Goal: Task Accomplishment & Management: Complete application form

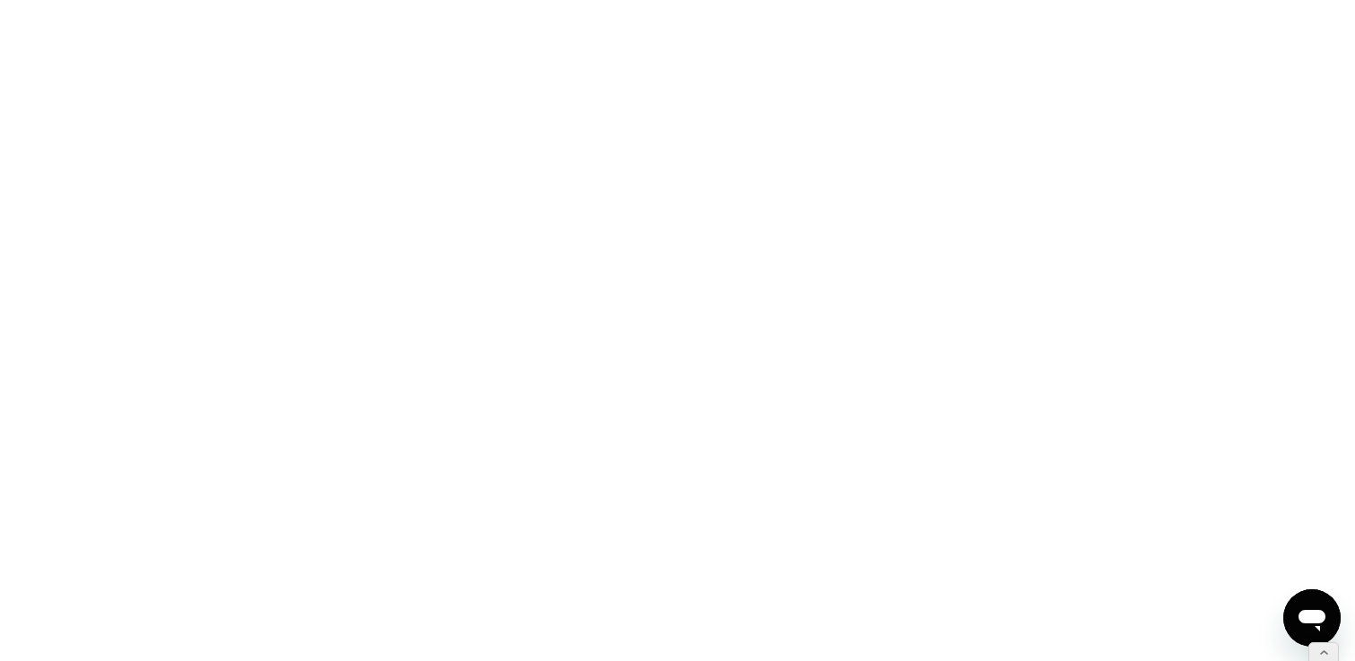
scroll to position [264, 0]
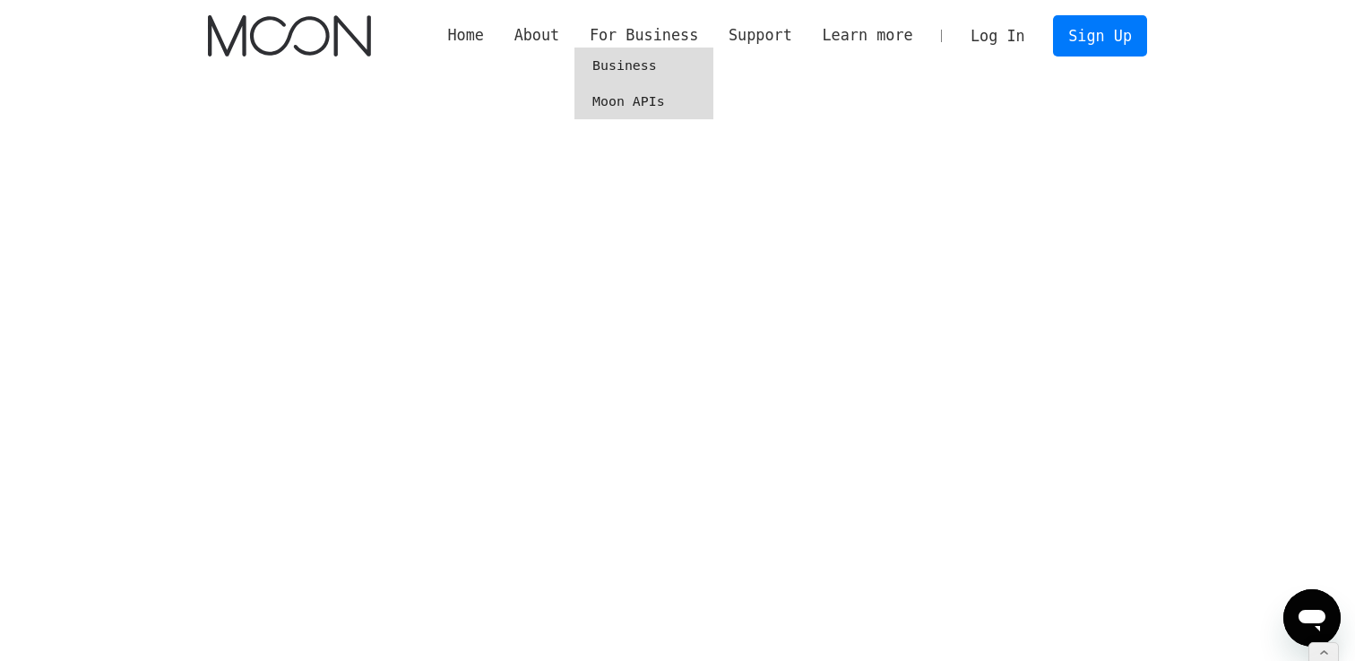
click at [624, 70] on link "Business" at bounding box center [644, 66] width 139 height 36
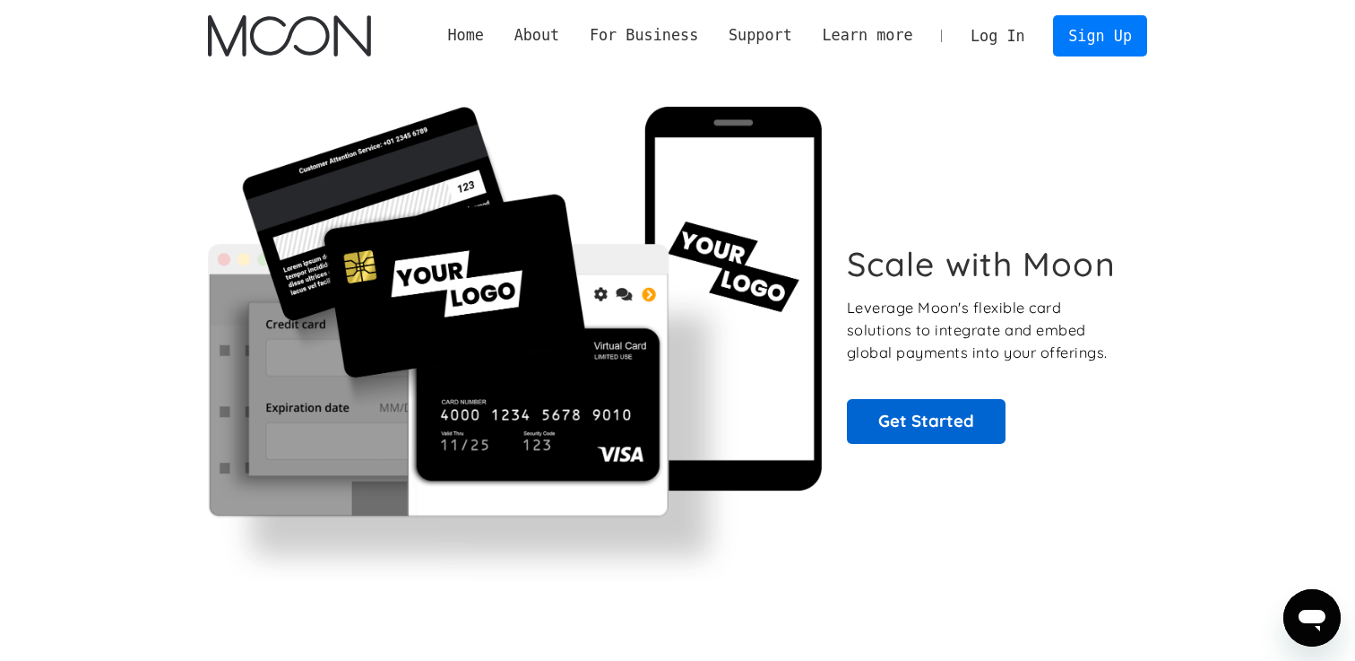
click at [888, 422] on link "Get Started" at bounding box center [926, 421] width 159 height 45
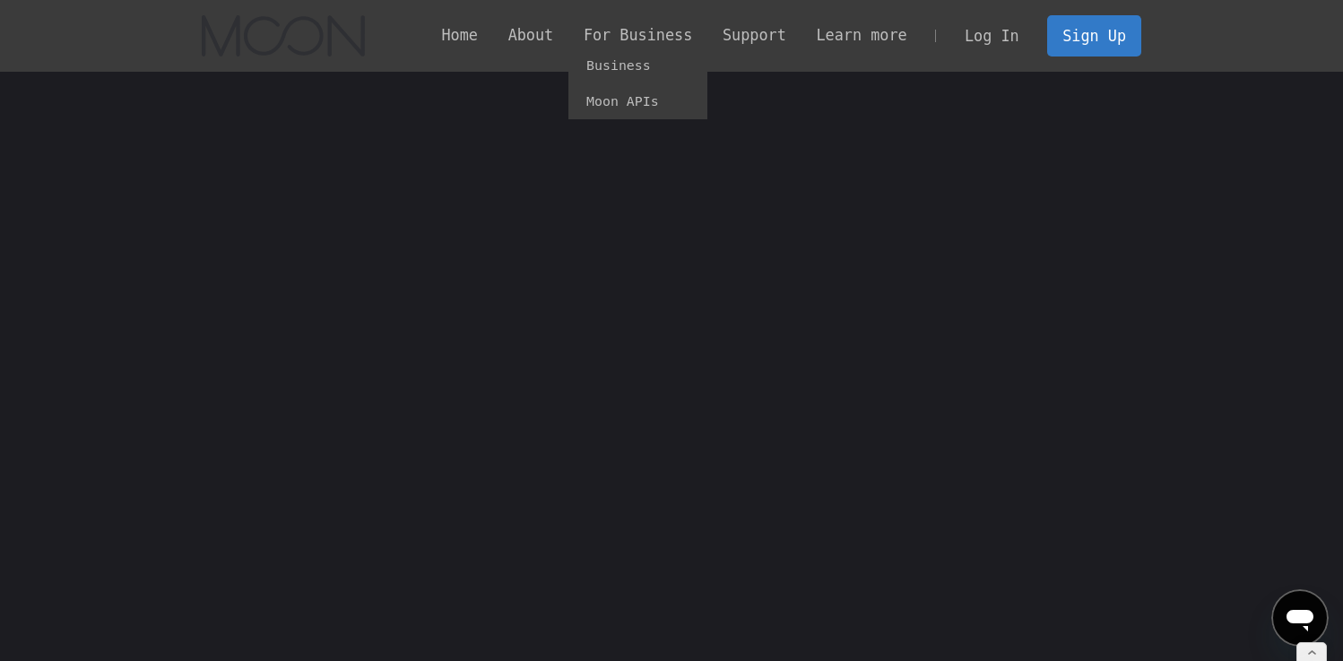
click at [653, 43] on div "For Business" at bounding box center [637, 35] width 108 height 22
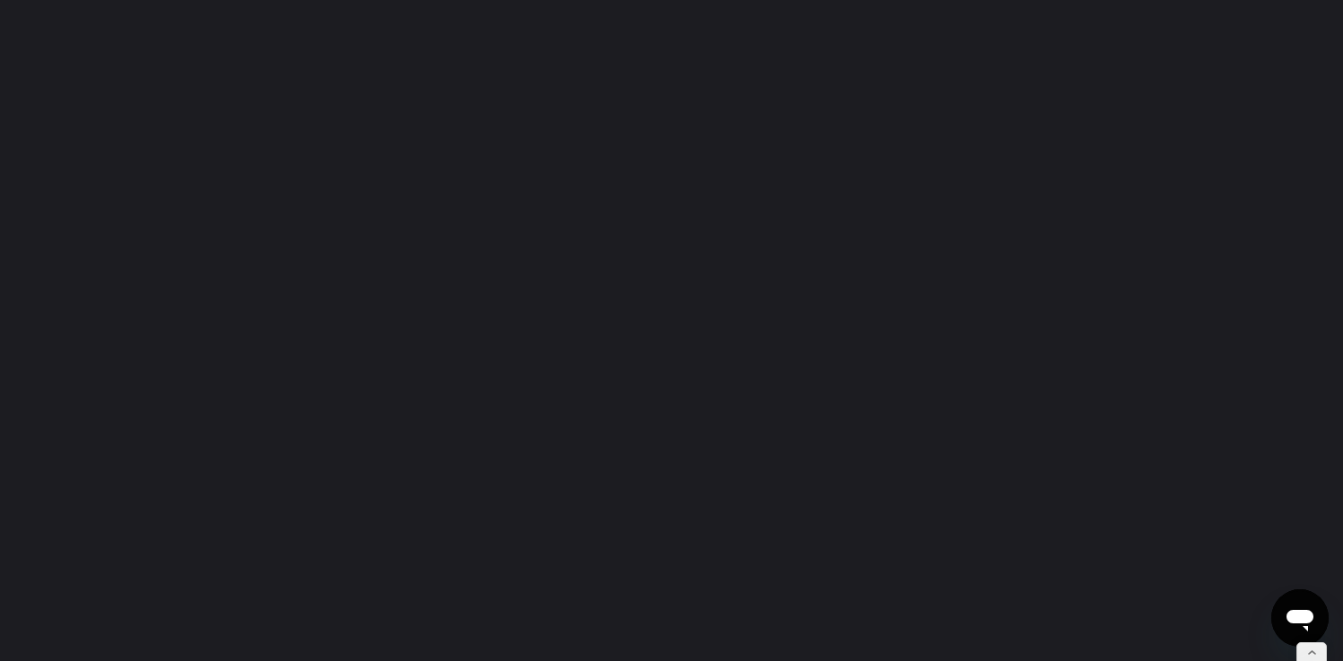
scroll to position [369, 0]
